Goal: Task Accomplishment & Management: Manage account settings

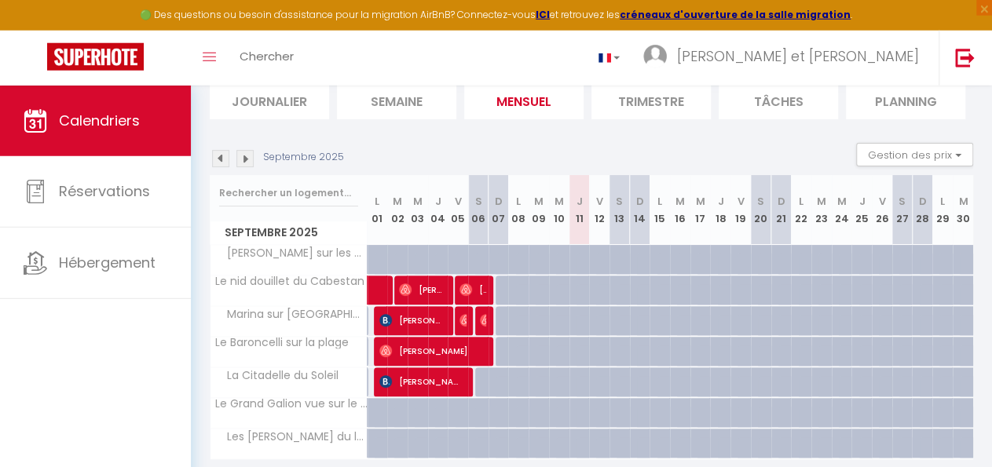
scroll to position [163, 0]
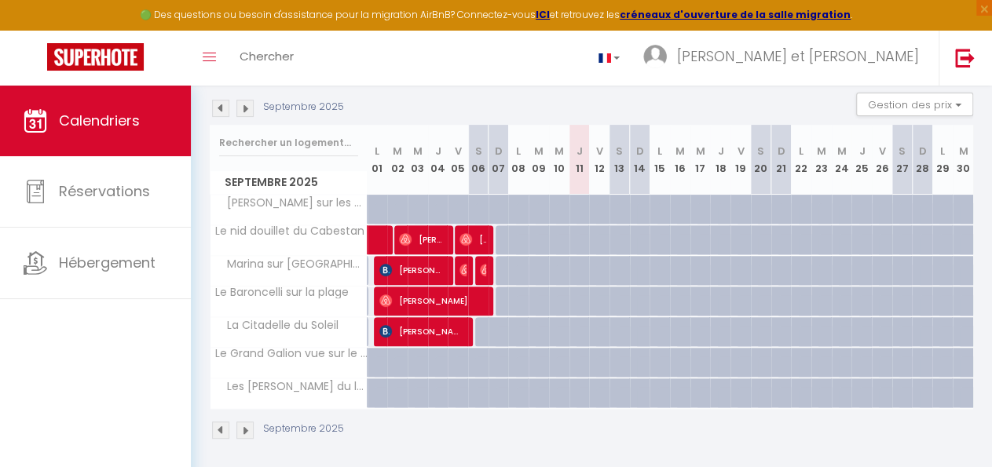
click at [261, 326] on span "La Citadelle du Soleil" at bounding box center [278, 325] width 130 height 17
click at [254, 326] on span "La Citadelle du Soleil" at bounding box center [278, 325] width 130 height 17
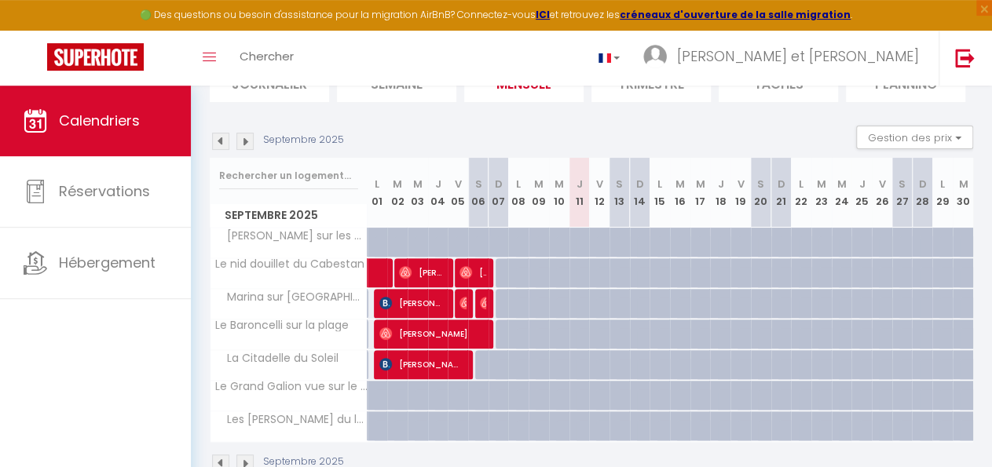
scroll to position [98, 0]
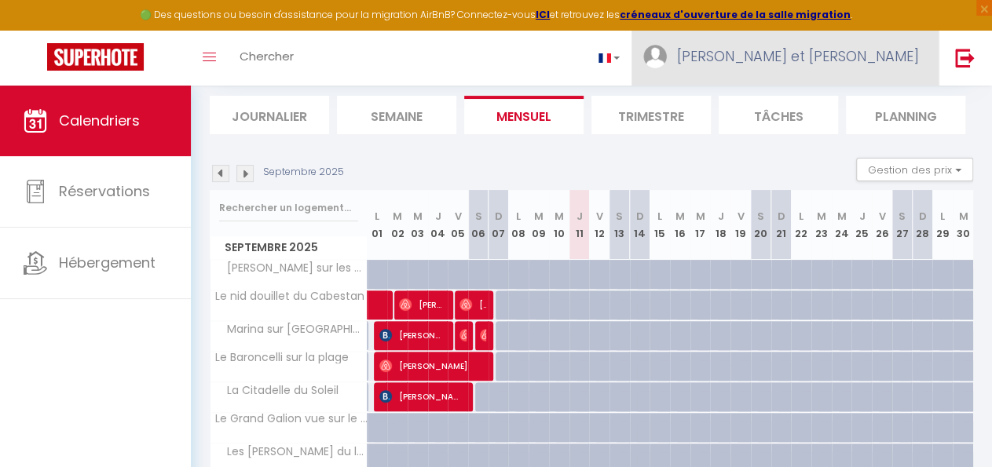
click at [880, 65] on span "[PERSON_NAME] et [PERSON_NAME]" at bounding box center [798, 56] width 242 height 20
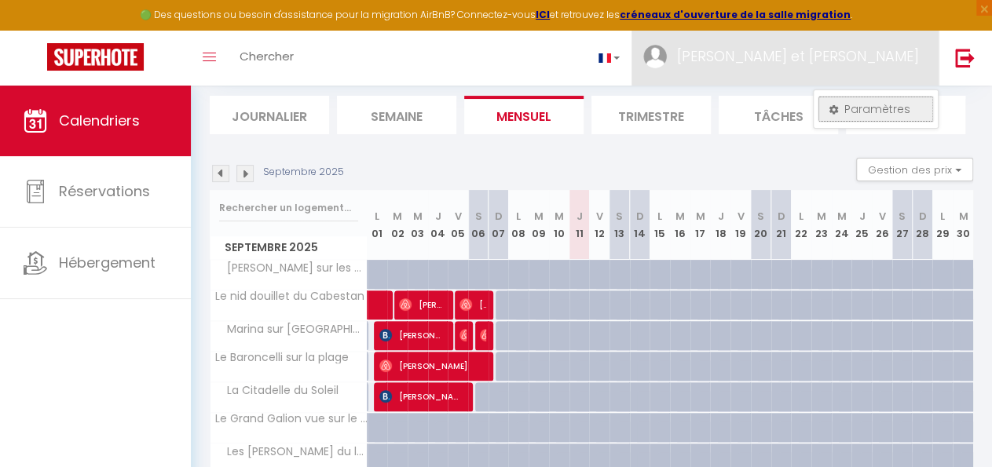
click at [868, 112] on link "Paramètres" at bounding box center [876, 109] width 116 height 27
select select "fr"
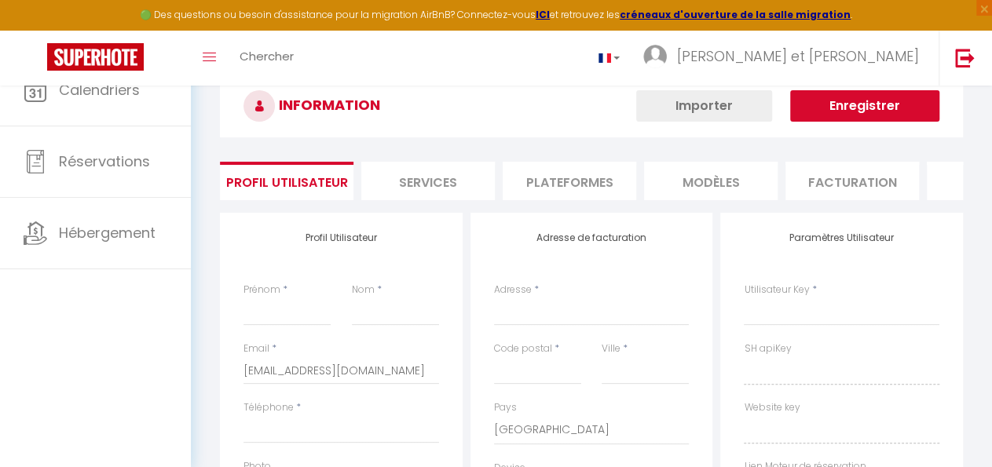
type input "[PERSON_NAME] et [PERSON_NAME]"
type input "POIGNET"
select select
select select "28"
type input "[URL][DOMAIN_NAME]"
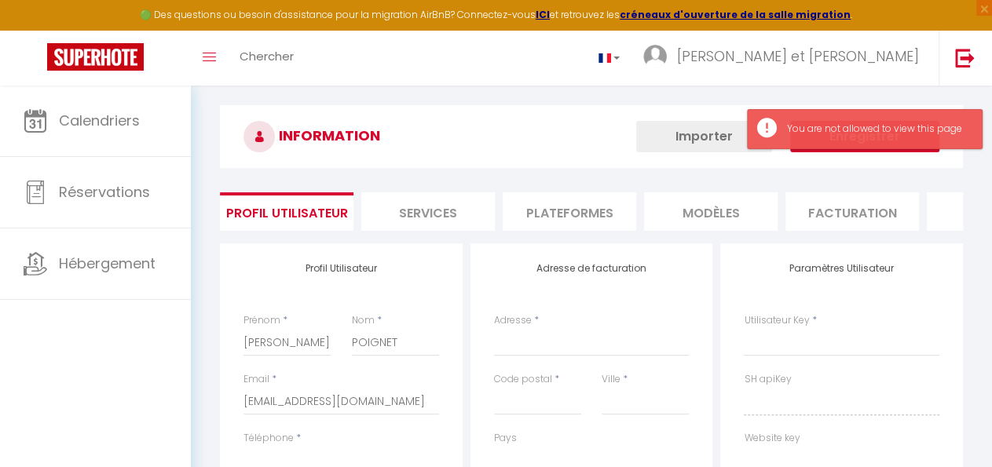
select select
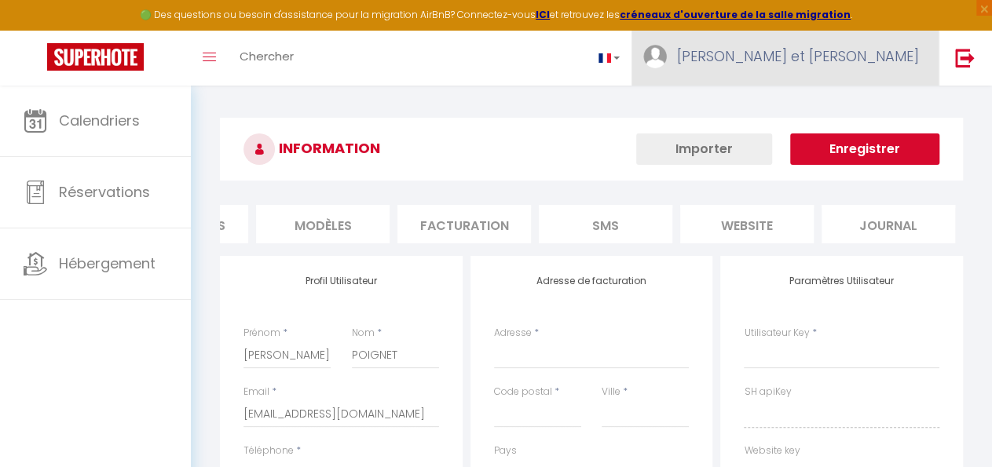
click at [832, 55] on span "[PERSON_NAME] et [PERSON_NAME]" at bounding box center [798, 56] width 242 height 20
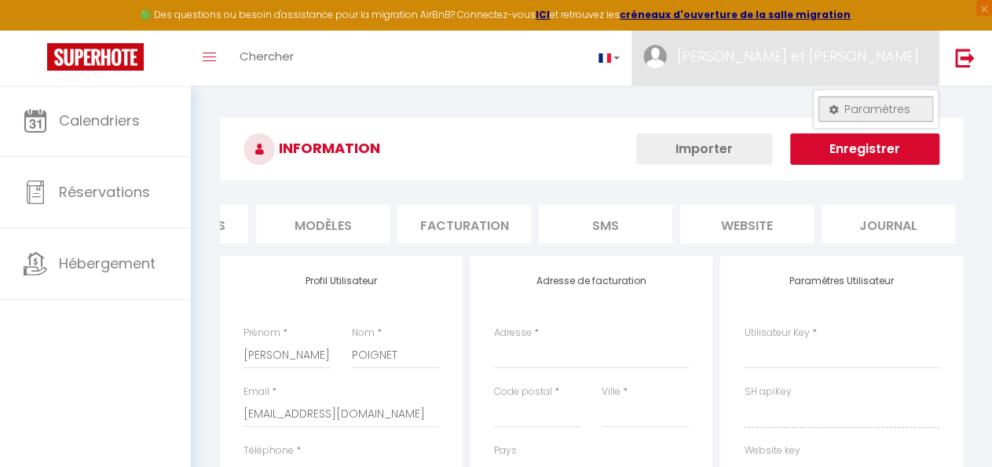
click at [863, 101] on link "Paramètres" at bounding box center [876, 109] width 116 height 27
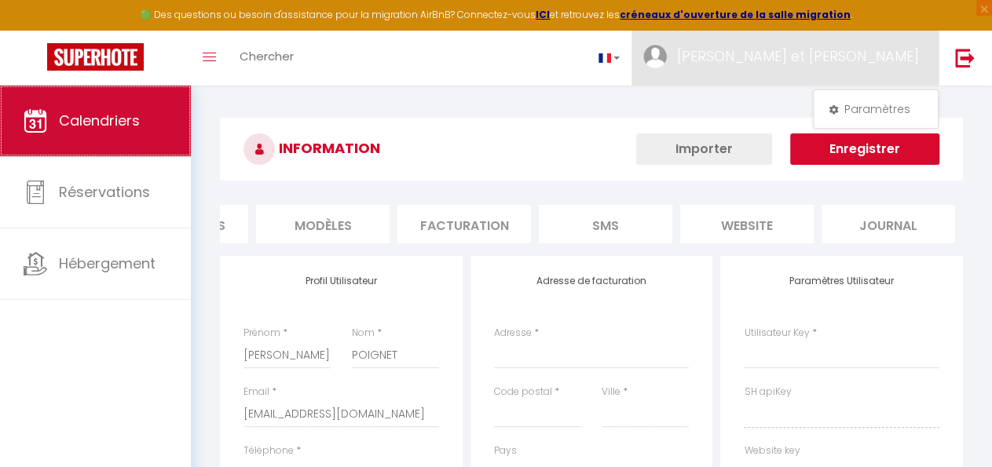
click at [97, 128] on span "Calendriers" at bounding box center [99, 121] width 81 height 20
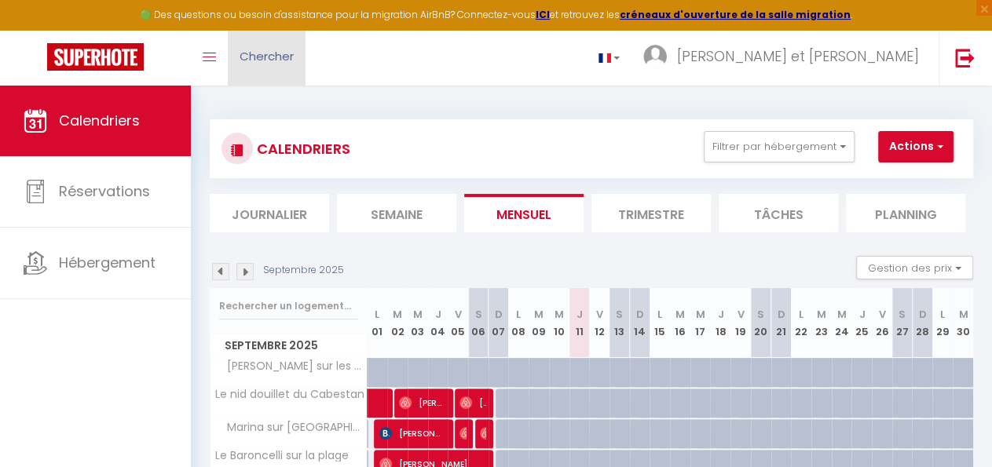
click at [261, 58] on span "Chercher" at bounding box center [267, 56] width 54 height 16
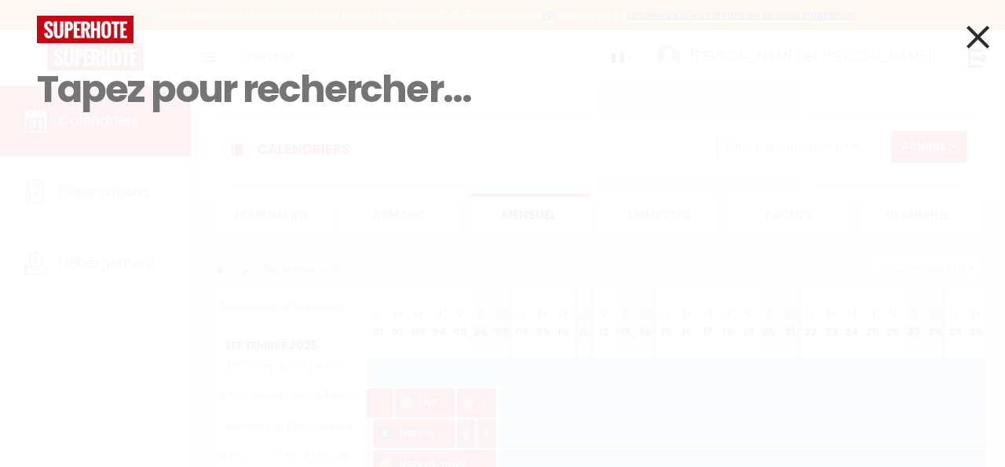
select select "fr"
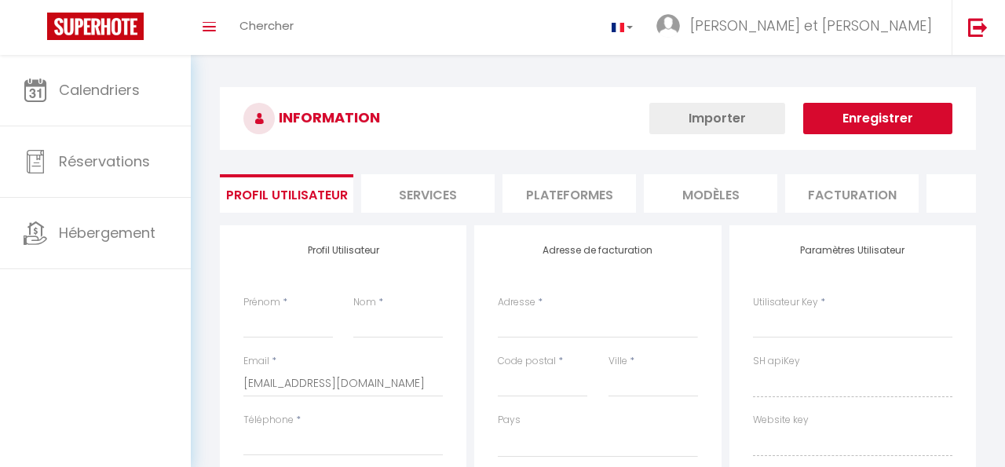
type input "[PERSON_NAME] et [PERSON_NAME]"
type input "POIGNET"
type input "[URL][DOMAIN_NAME]"
select select
select select "28"
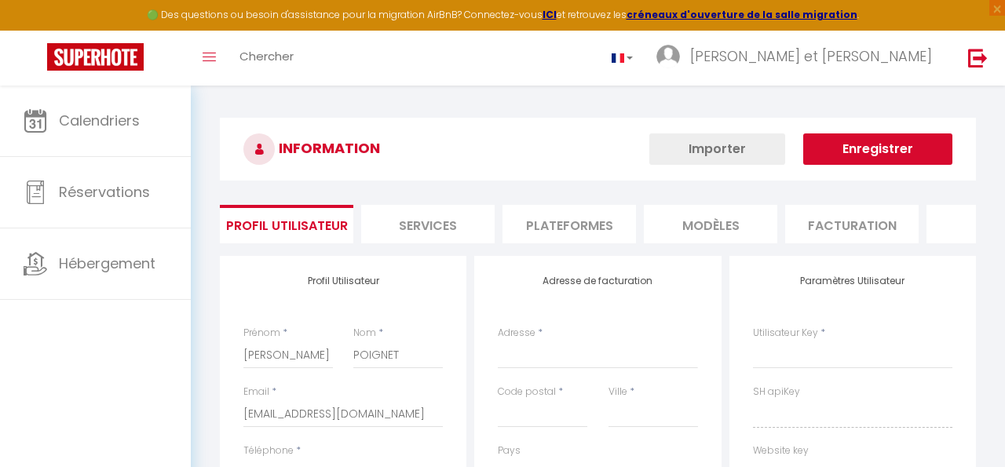
click at [561, 224] on li "Plateformes" at bounding box center [570, 224] width 134 height 38
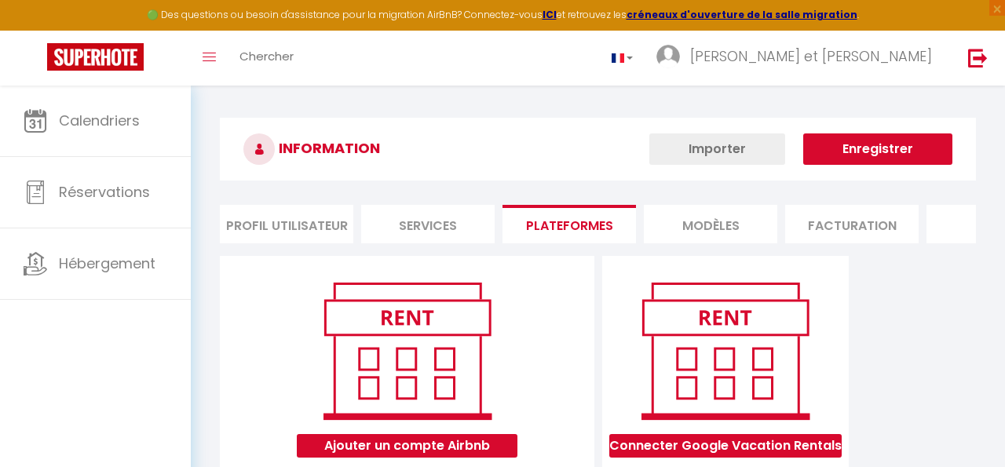
click at [301, 227] on li "Profil Utilisateur" at bounding box center [287, 224] width 134 height 38
select select
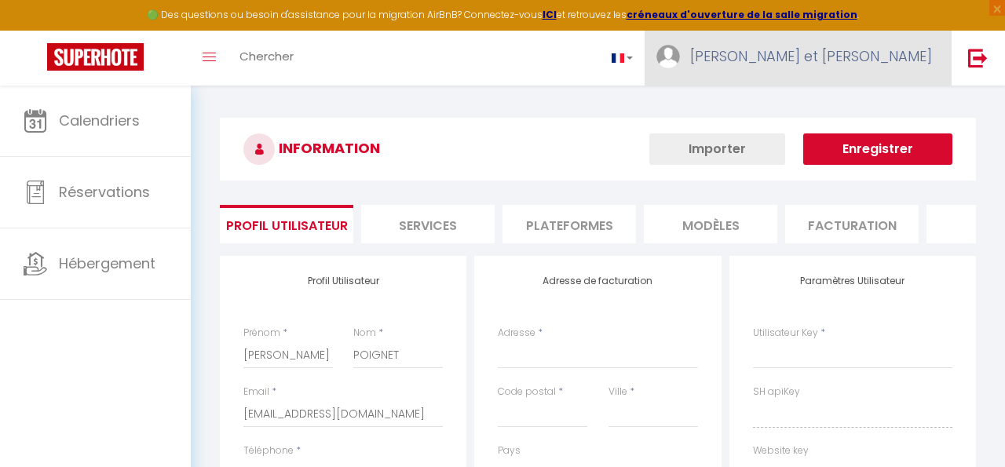
click at [863, 49] on span "[PERSON_NAME] et [PERSON_NAME]" at bounding box center [811, 56] width 242 height 20
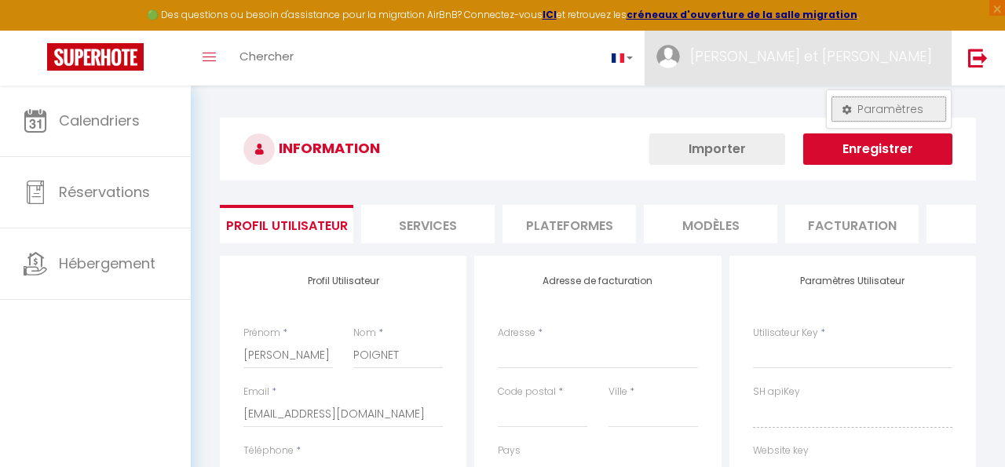
click at [871, 111] on link "Paramètres" at bounding box center [889, 109] width 116 height 27
click at [882, 109] on link "Paramètres" at bounding box center [889, 109] width 116 height 27
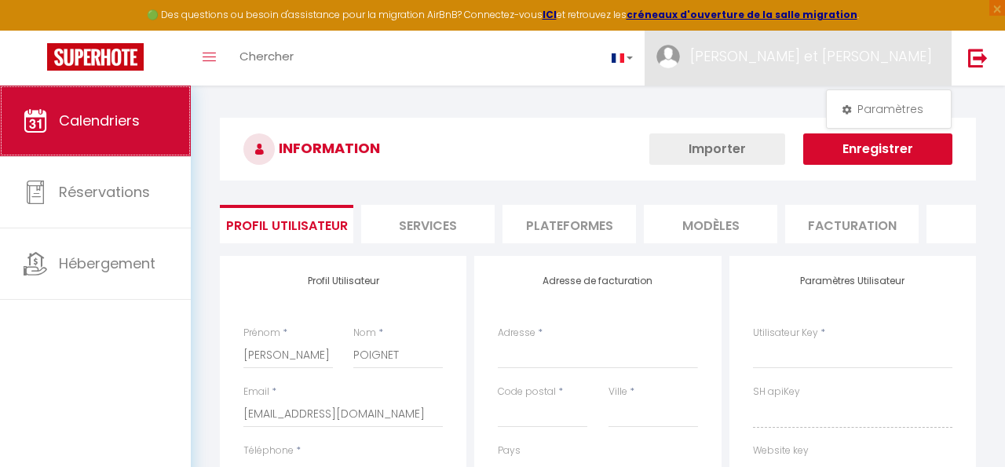
click at [123, 126] on span "Calendriers" at bounding box center [99, 121] width 81 height 20
